Goal: Task Accomplishment & Management: Manage account settings

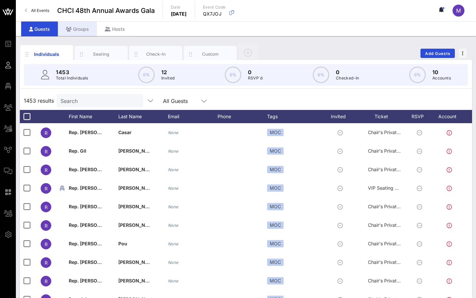
click at [76, 32] on div "Groups" at bounding box center [77, 28] width 39 height 15
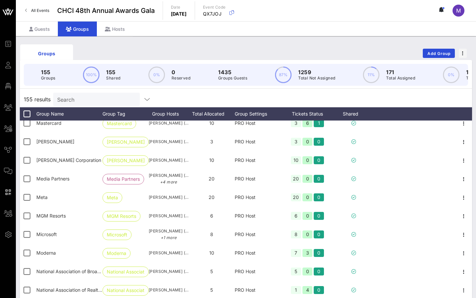
scroll to position [1784, 0]
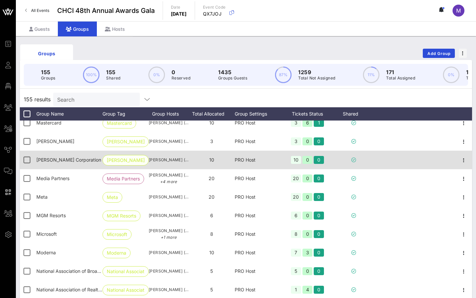
click at [127, 159] on span "[PERSON_NAME] Corpor…" at bounding box center [126, 160] width 38 height 10
click at [128, 161] on span "[PERSON_NAME] Corpor…" at bounding box center [126, 160] width 38 height 10
click at [350, 162] on icon "button" at bounding box center [464, 160] width 8 height 8
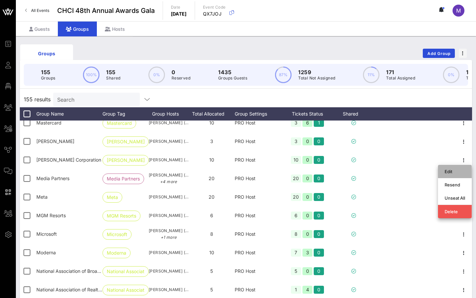
click at [350, 170] on div "Edit" at bounding box center [455, 171] width 20 height 5
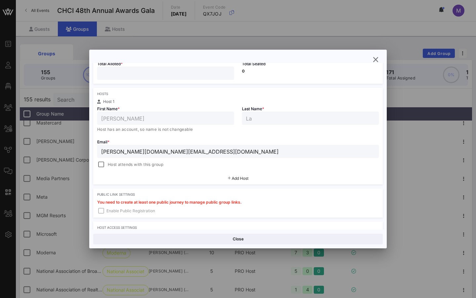
scroll to position [84, 0]
click at [236, 180] on span "Add Host" at bounding box center [240, 178] width 17 height 5
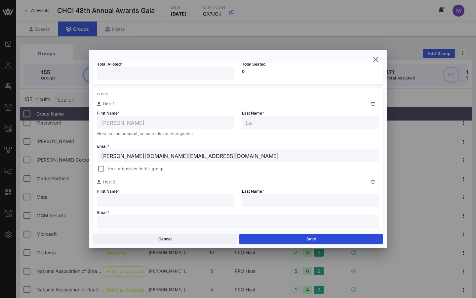
scroll to position [126, 0]
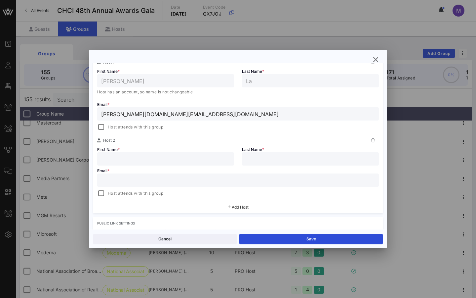
click at [171, 181] on input "text" at bounding box center [238, 180] width 274 height 9
paste input "cc: [PERSON_NAME][EMAIL_ADDRESS][PERSON_NAME][DOMAIN_NAME]"
drag, startPoint x: 111, startPoint y: 179, endPoint x: 87, endPoint y: 178, distance: 23.5
click at [87, 178] on div "Event Builder Guests Floor Plan My Groups All Groups Journeys Comms QR Scanner …" at bounding box center [238, 173] width 476 height 346
click at [111, 179] on input "[PERSON_NAME][EMAIL_ADDRESS][PERSON_NAME][DOMAIN_NAME]" at bounding box center [238, 180] width 274 height 9
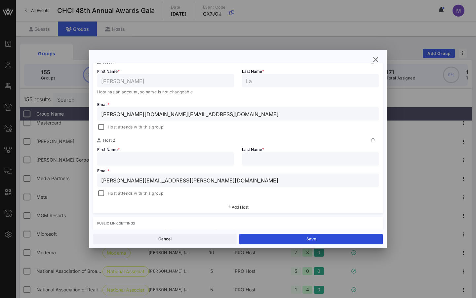
click at [111, 179] on input "[PERSON_NAME][EMAIL_ADDRESS][PERSON_NAME][DOMAIN_NAME]" at bounding box center [238, 180] width 274 height 9
type input "[PERSON_NAME][EMAIL_ADDRESS][PERSON_NAME][DOMAIN_NAME]"
click at [119, 162] on input "text" at bounding box center [165, 158] width 129 height 9
paste input "[PERSON_NAME]"
click at [104, 158] on input "[PERSON_NAME]" at bounding box center [165, 158] width 129 height 9
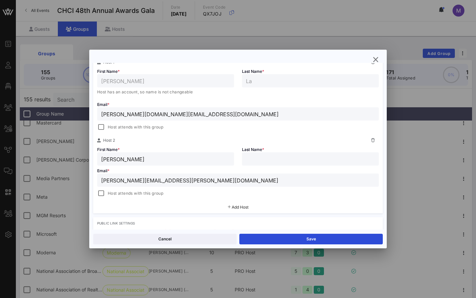
type input "[PERSON_NAME]"
click at [135, 182] on input "[PERSON_NAME][EMAIL_ADDRESS][PERSON_NAME][DOMAIN_NAME]" at bounding box center [238, 180] width 274 height 9
click at [275, 154] on div at bounding box center [310, 158] width 129 height 13
paste input "[PERSON_NAME]"
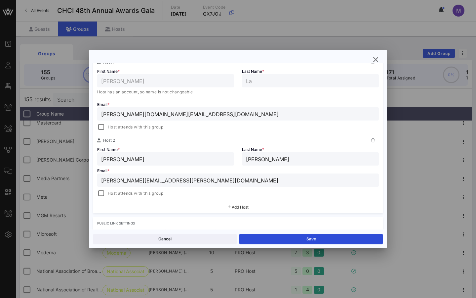
click at [249, 161] on input "[PERSON_NAME]" at bounding box center [310, 158] width 129 height 9
type input "[PERSON_NAME]"
click at [238, 193] on div "Host attends with this group" at bounding box center [238, 193] width 282 height 8
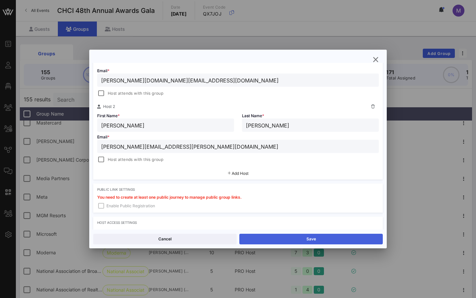
click at [279, 239] on button "Save" at bounding box center [310, 238] width 143 height 11
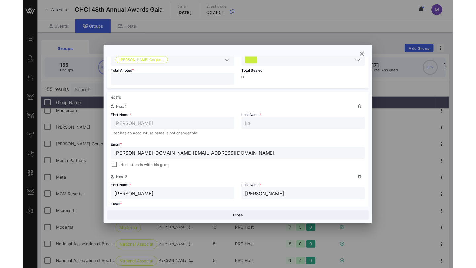
scroll to position [0, 0]
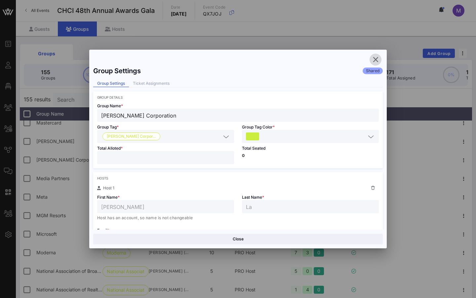
click at [350, 59] on icon "button" at bounding box center [376, 60] width 8 height 8
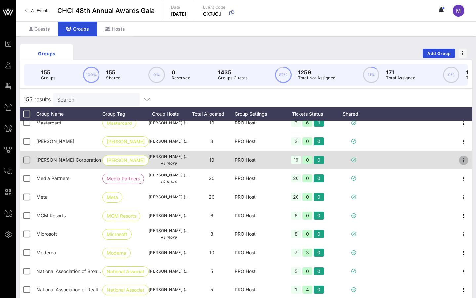
click at [350, 161] on icon "button" at bounding box center [464, 160] width 8 height 8
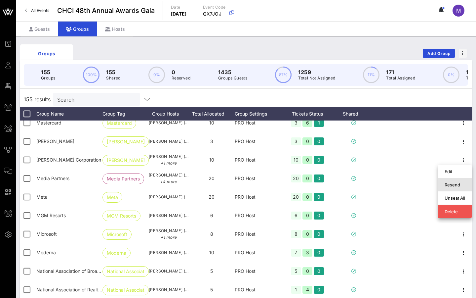
click at [350, 187] on div "Resend" at bounding box center [455, 184] width 20 height 11
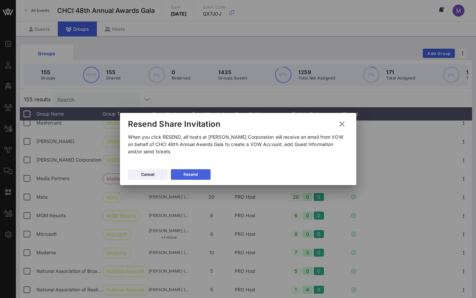
click at [191, 177] on div "Resend" at bounding box center [190, 174] width 14 height 7
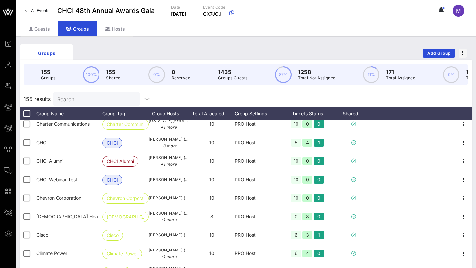
scroll to position [748, 0]
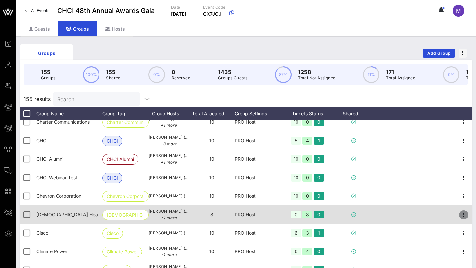
click at [350, 213] on icon "button" at bounding box center [464, 215] width 8 height 8
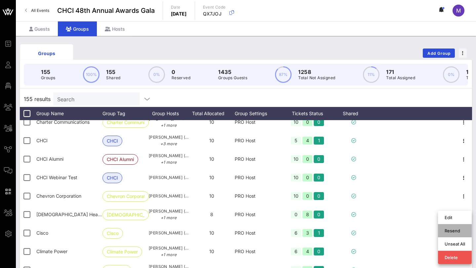
click at [350, 231] on div "Resend" at bounding box center [455, 230] width 20 height 5
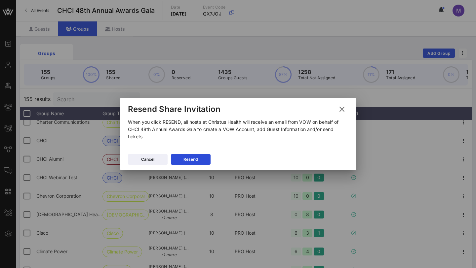
click at [171, 219] on div at bounding box center [238, 134] width 476 height 268
click at [146, 149] on div "When you click RESEND, all hosts at Christus Health will receive an email from …" at bounding box center [238, 135] width 236 height 32
click at [145, 155] on button "Cancel" at bounding box center [148, 159] width 40 height 11
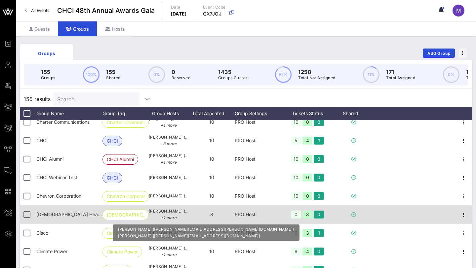
click at [160, 210] on span "[PERSON_NAME] ([PERSON_NAME][EMAIL_ADDRESS][PERSON_NAME][DOMAIN_NAME]) +1 more" at bounding box center [169, 214] width 40 height 13
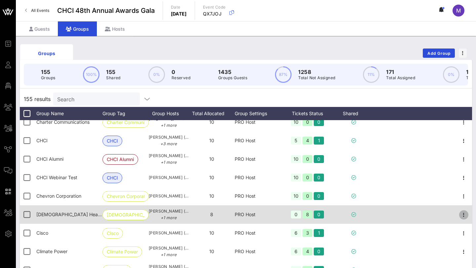
click at [350, 213] on icon "button" at bounding box center [464, 215] width 8 height 8
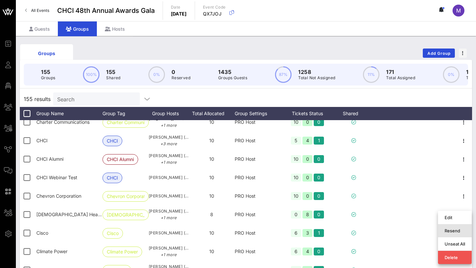
click at [350, 231] on div "Resend" at bounding box center [455, 230] width 20 height 5
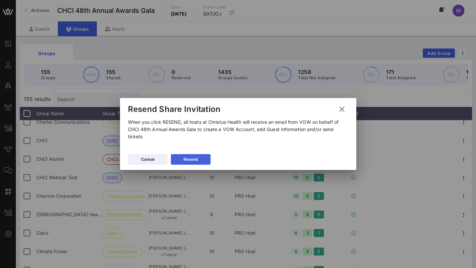
click at [192, 163] on div "Resend" at bounding box center [190, 159] width 14 height 7
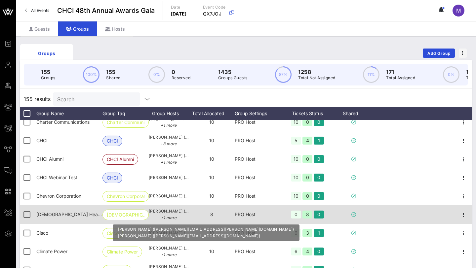
click at [165, 214] on span "[PERSON_NAME] ([PERSON_NAME][EMAIL_ADDRESS][PERSON_NAME][DOMAIN_NAME]) +1 more" at bounding box center [169, 214] width 40 height 13
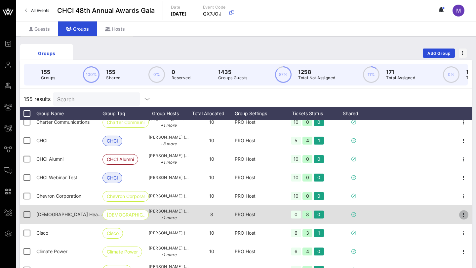
click at [350, 219] on icon "button" at bounding box center [464, 215] width 8 height 8
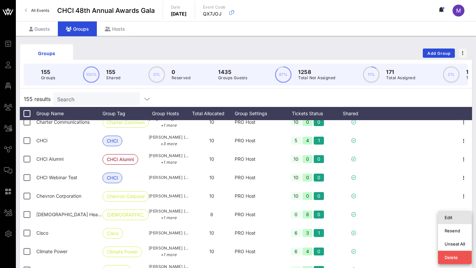
click at [350, 217] on div "Edit" at bounding box center [455, 217] width 34 height 13
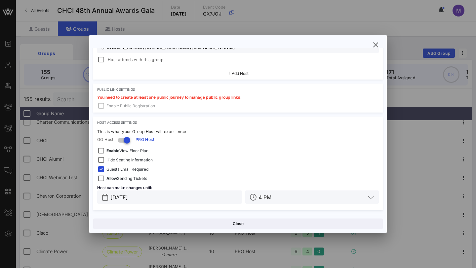
scroll to position [173, 0]
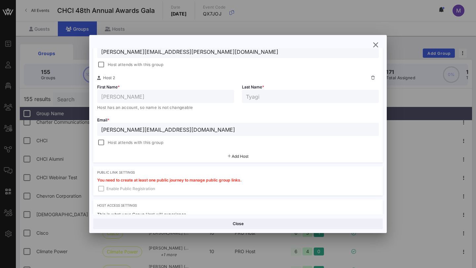
drag, startPoint x: 192, startPoint y: 132, endPoint x: 91, endPoint y: 132, distance: 101.8
click at [91, 132] on div "Group Settings Shared Group Settings Ticket Assignments Group Details Group Nam…" at bounding box center [238, 131] width 298 height 166
click at [350, 43] on icon "button" at bounding box center [376, 45] width 8 height 8
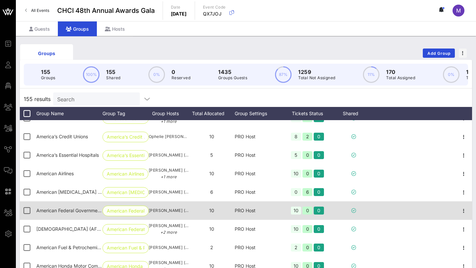
scroll to position [181, 0]
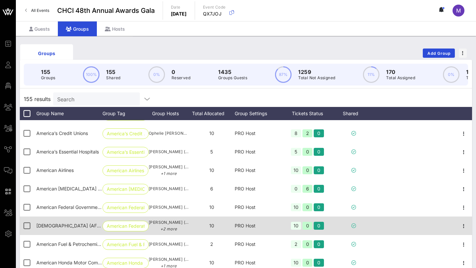
click at [82, 230] on div "[DEMOGRAPHIC_DATA] (AFSCME)" at bounding box center [69, 226] width 66 height 19
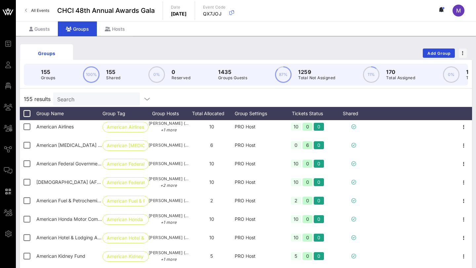
scroll to position [225, 0]
